Goal: Information Seeking & Learning: Check status

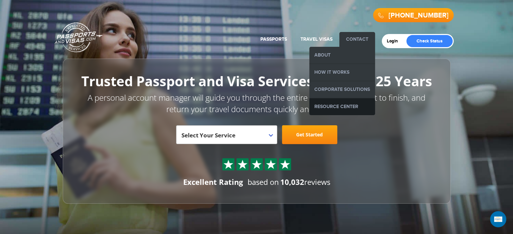
click at [346, 106] on link "Resource Center" at bounding box center [342, 106] width 66 height 17
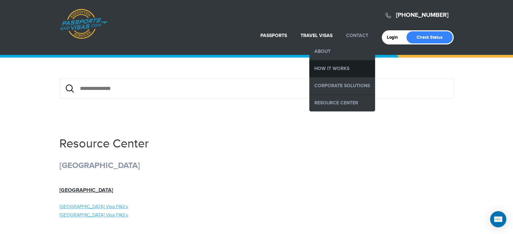
click at [338, 73] on link "How it Works" at bounding box center [342, 68] width 66 height 17
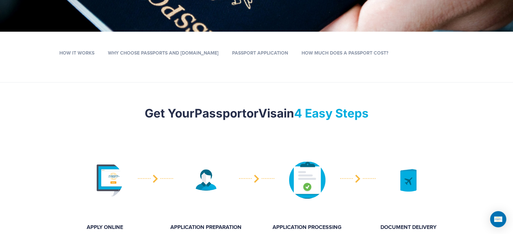
scroll to position [129, 0]
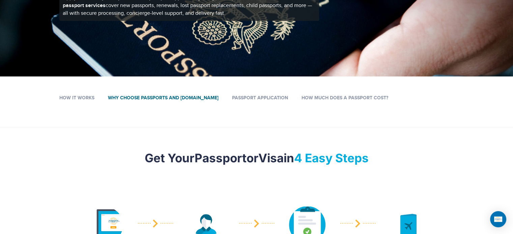
click at [195, 99] on link "Why Choose Passports and Visas.com" at bounding box center [163, 98] width 111 height 6
click at [191, 98] on link "Why Choose Passports and Visas.com" at bounding box center [163, 98] width 111 height 6
click at [169, 98] on link "Why Choose Passports and Visas.com" at bounding box center [163, 98] width 111 height 6
click at [301, 98] on link "How Much Does a Passport Cost?" at bounding box center [344, 98] width 87 height 6
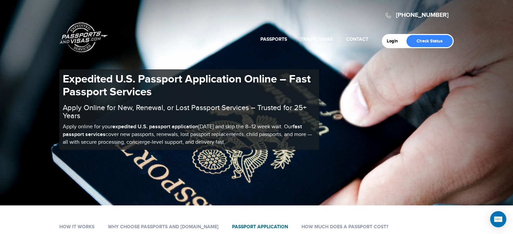
click at [251, 224] on link "Passport Application" at bounding box center [260, 227] width 56 height 6
click at [174, 227] on link "Why Choose Passports and Visas.com" at bounding box center [163, 227] width 111 height 6
click at [174, 225] on link "Why Choose Passports and Visas.com" at bounding box center [163, 227] width 111 height 6
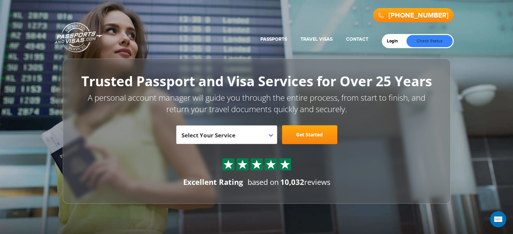
click at [425, 43] on link "Check Status" at bounding box center [429, 41] width 46 height 12
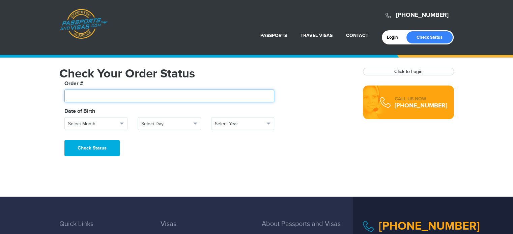
click at [150, 97] on input "text" at bounding box center [169, 96] width 210 height 13
type input "*******"
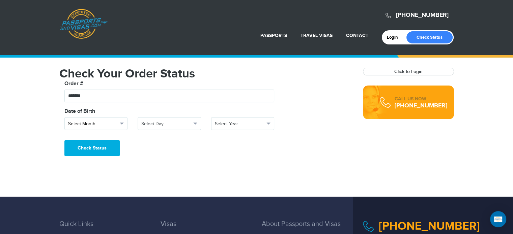
click at [112, 124] on span "Select Month" at bounding box center [93, 124] width 50 height 7
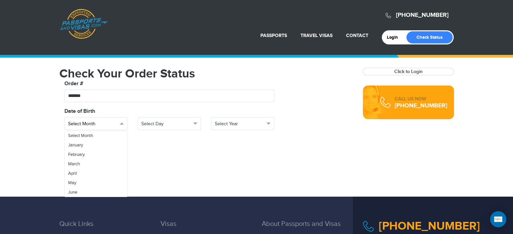
click at [96, 125] on span "Select Month" at bounding box center [93, 124] width 50 height 7
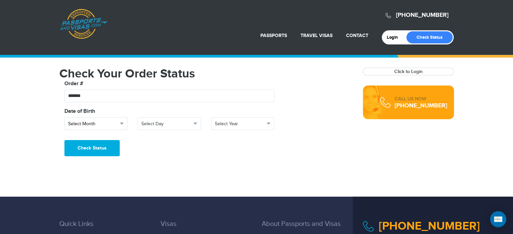
scroll to position [33, 0]
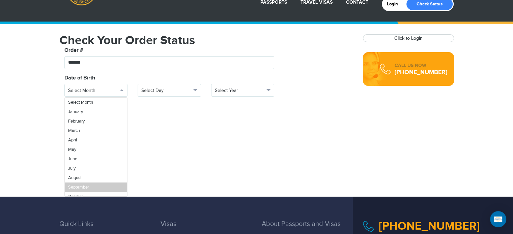
click at [86, 188] on span "September" at bounding box center [78, 187] width 21 height 5
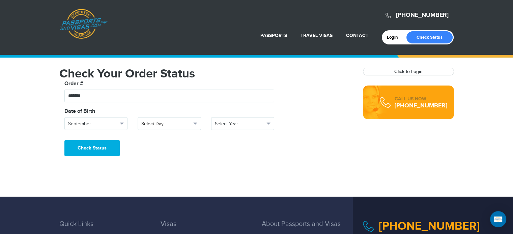
click at [156, 121] on span "Select Day" at bounding box center [166, 124] width 50 height 7
click at [155, 133] on span "Select Day" at bounding box center [151, 135] width 20 height 5
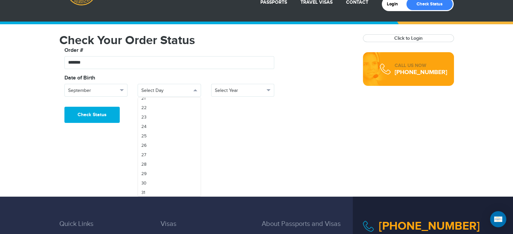
scroll to position [203, 0]
click at [153, 174] on link "29" at bounding box center [169, 172] width 63 height 9
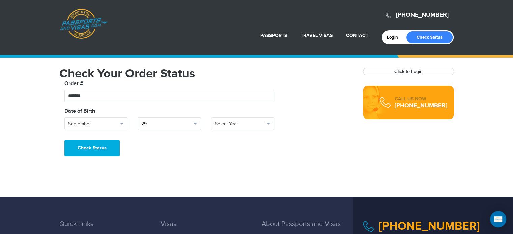
scroll to position [0, 0]
click at [221, 125] on span "Select Year" at bounding box center [240, 124] width 50 height 7
click at [219, 134] on span "Select Year" at bounding box center [225, 135] width 21 height 5
click at [229, 175] on link "1966" at bounding box center [242, 176] width 63 height 9
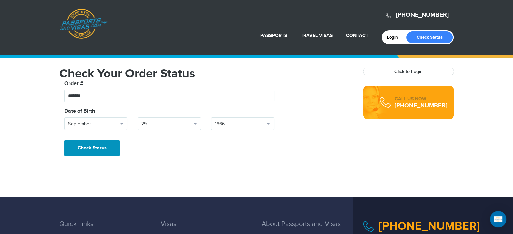
click at [84, 149] on button "Check Status" at bounding box center [91, 148] width 55 height 16
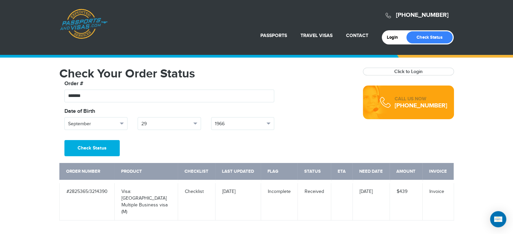
click at [340, 192] on td at bounding box center [342, 201] width 22 height 39
